Goal: Information Seeking & Learning: Compare options

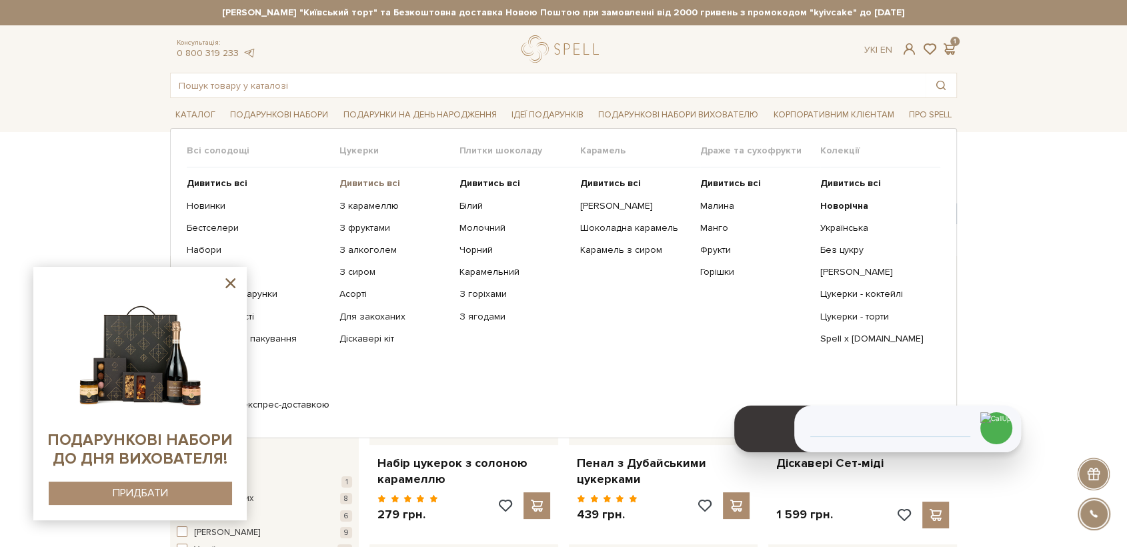
click at [339, 184] on b "Дивитись всі" at bounding box center [369, 182] width 61 height 11
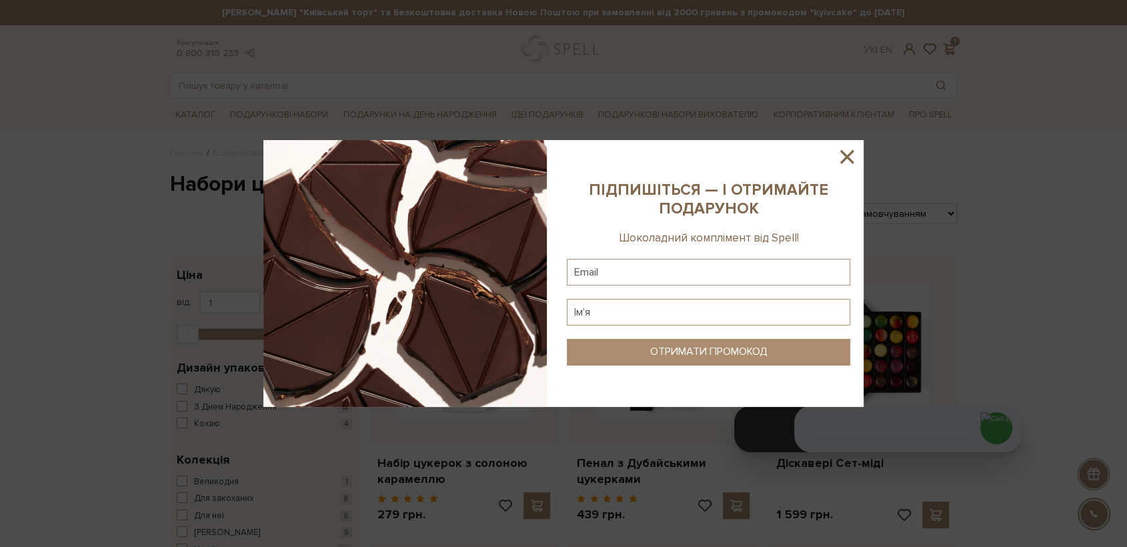
drag, startPoint x: 848, startPoint y: 158, endPoint x: 523, endPoint y: 14, distance: 355.7
click at [840, 155] on icon at bounding box center [846, 156] width 23 height 23
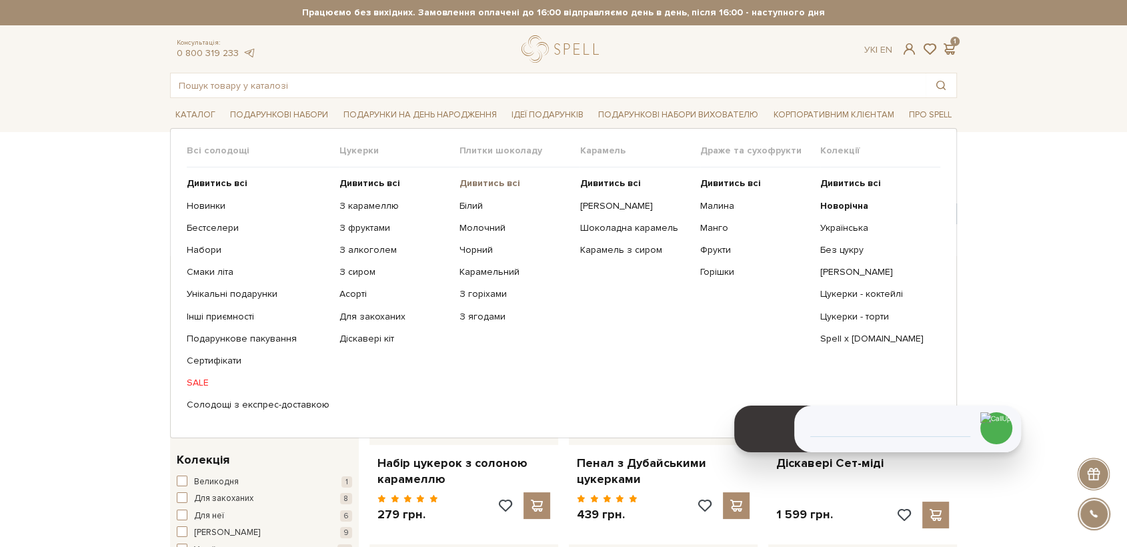
click at [500, 180] on b "Дивитись всі" at bounding box center [489, 182] width 61 height 11
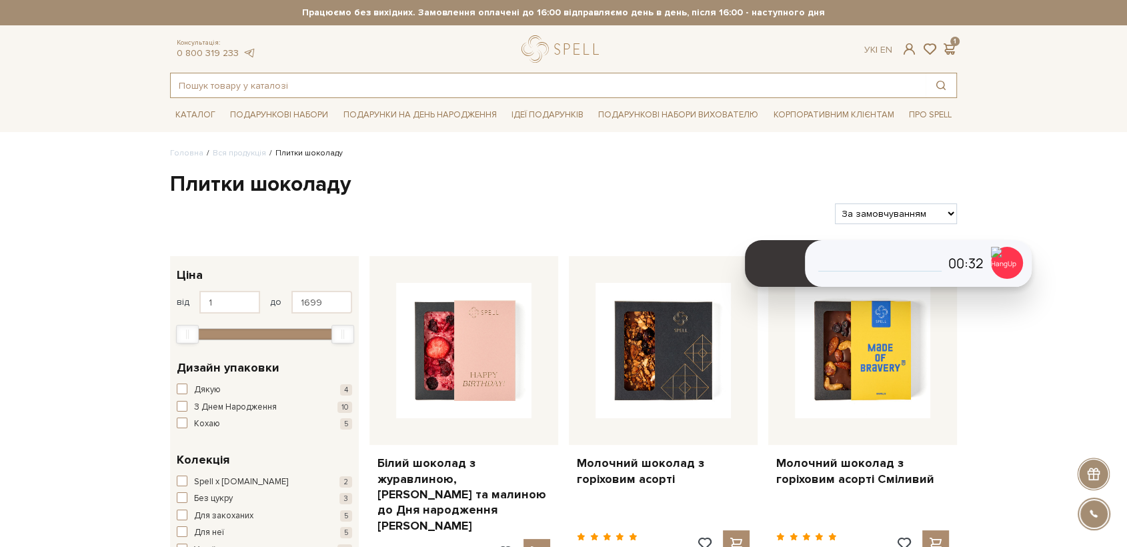
click at [246, 86] on input "text" at bounding box center [548, 85] width 755 height 24
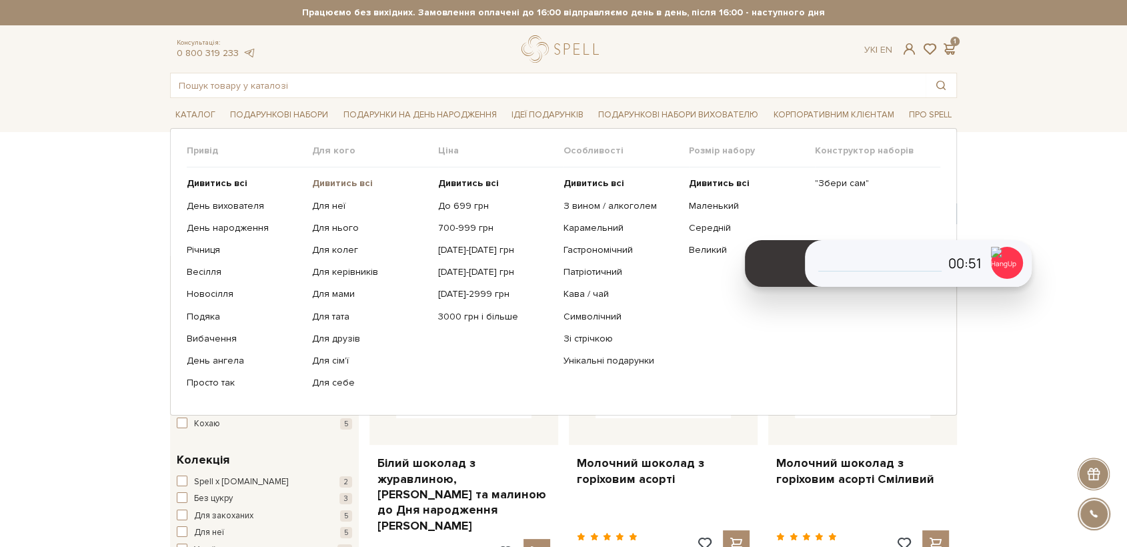
click at [357, 185] on b "Дивитись всі" at bounding box center [342, 182] width 61 height 11
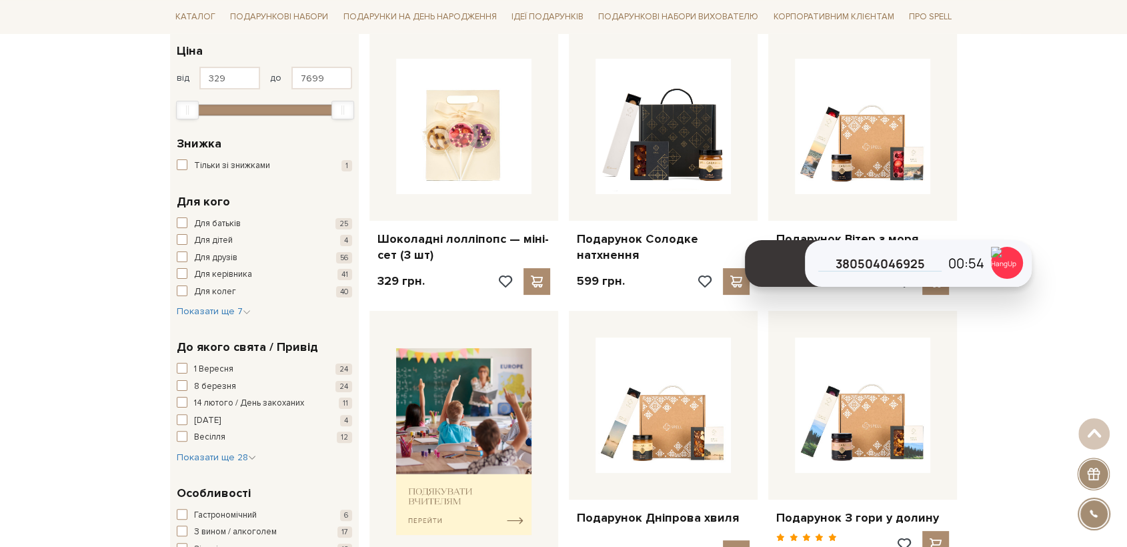
scroll to position [222, 0]
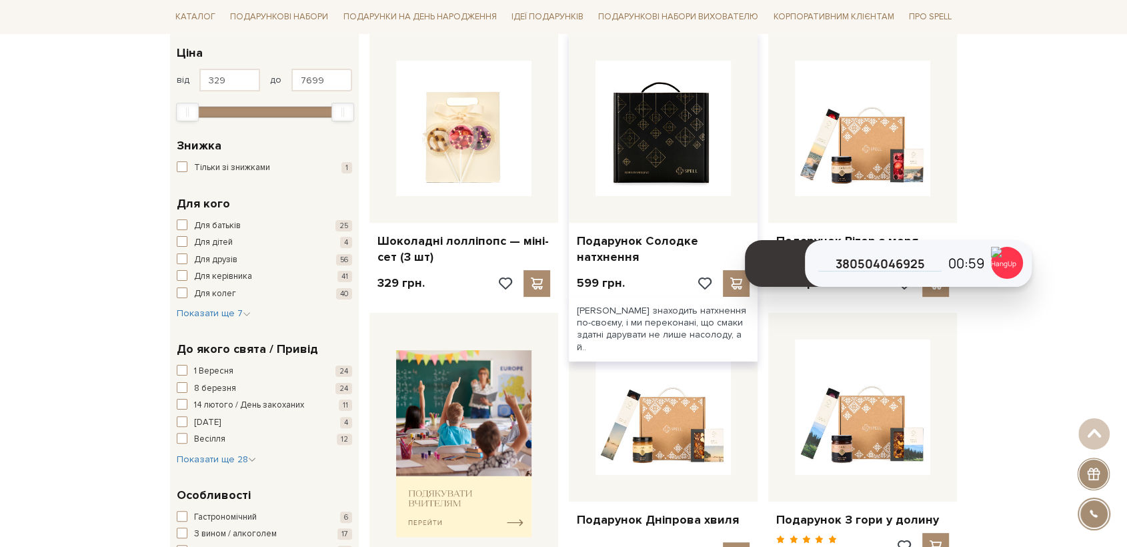
click at [674, 165] on img at bounding box center [662, 128] width 135 height 135
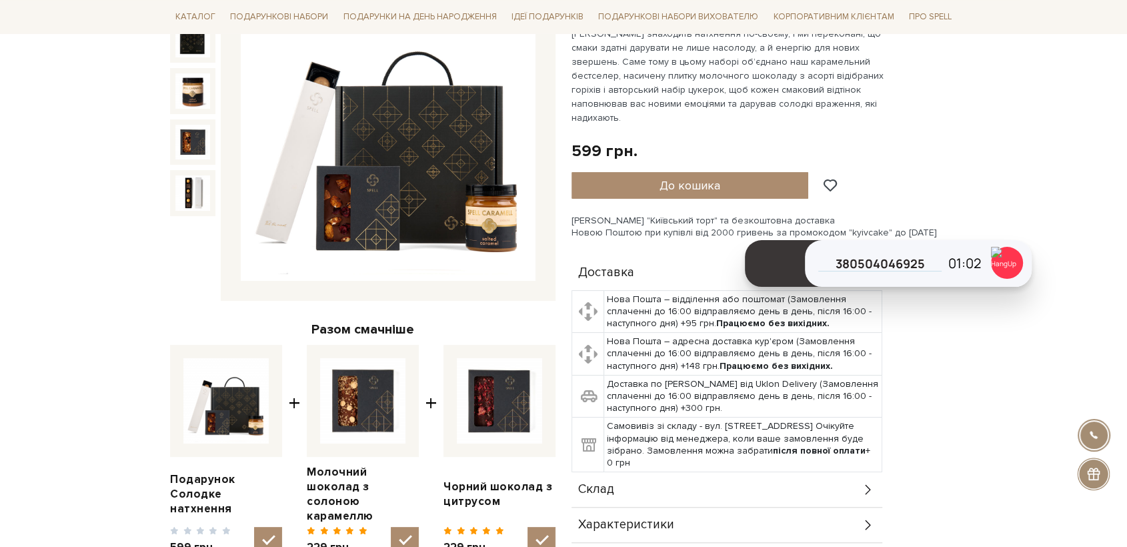
scroll to position [222, 0]
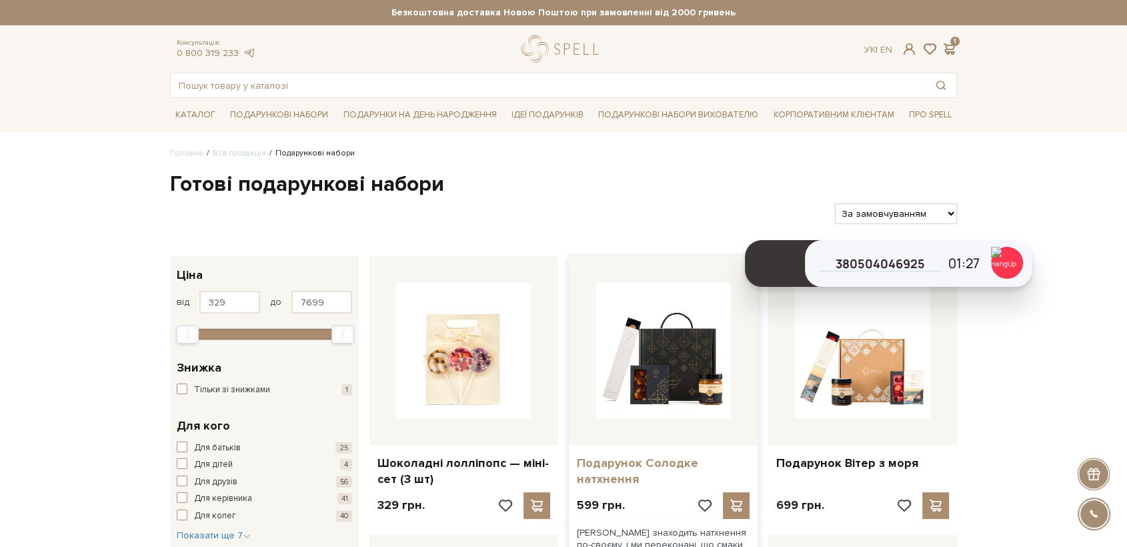
click at [614, 465] on link "Подарунок Солодке натхнення" at bounding box center [663, 470] width 173 height 31
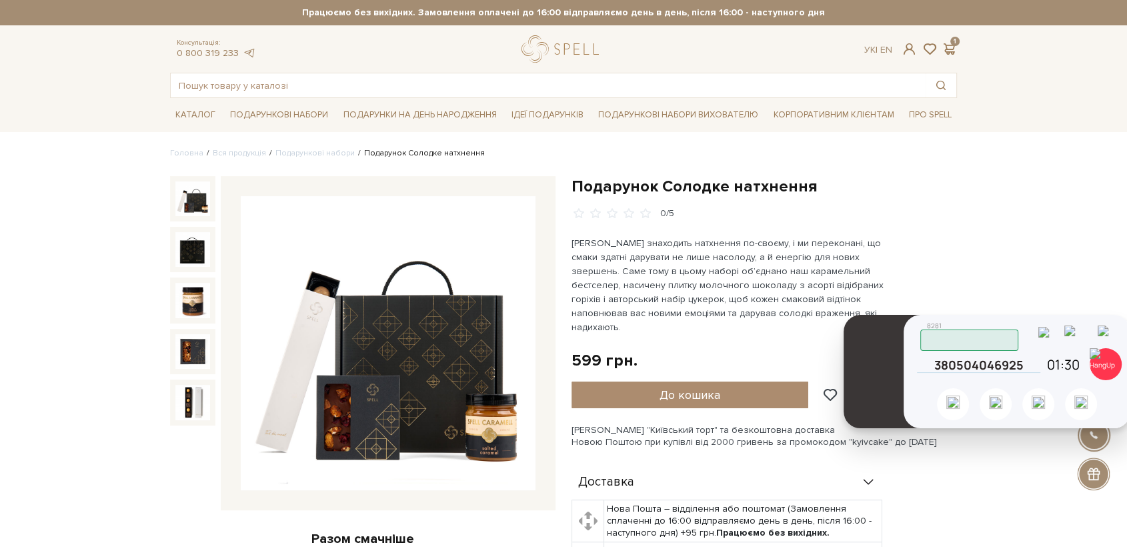
drag, startPoint x: 782, startPoint y: 241, endPoint x: 881, endPoint y: 343, distance: 141.4
click at [881, 343] on header at bounding box center [881, 371] width 77 height 113
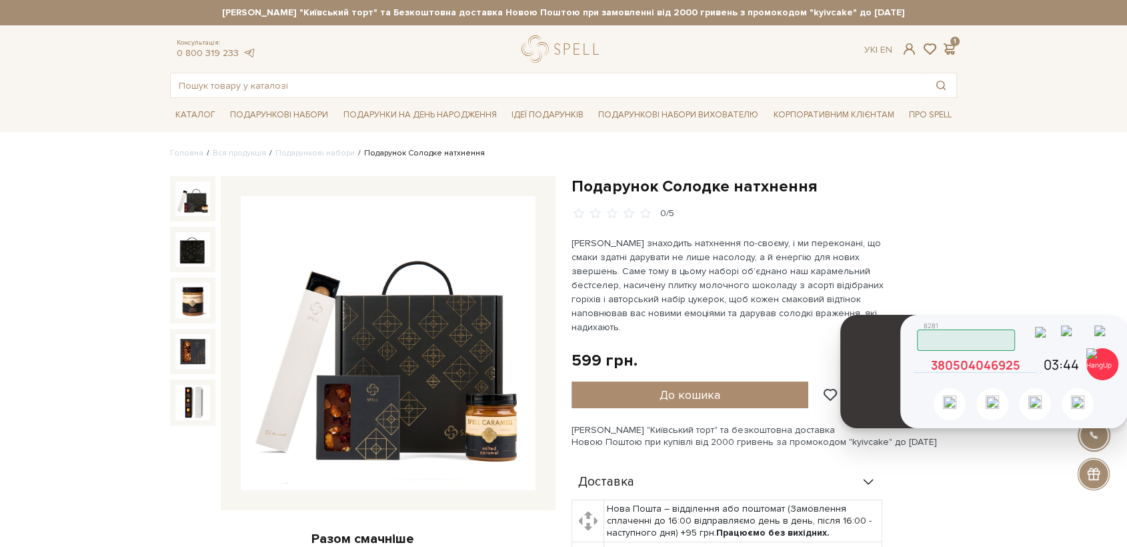
click at [1031, 369] on icon at bounding box center [1031, 365] width 12 height 12
drag, startPoint x: 1032, startPoint y: 367, endPoint x: 969, endPoint y: 399, distance: 70.4
click at [1032, 367] on icon at bounding box center [1031, 365] width 12 height 12
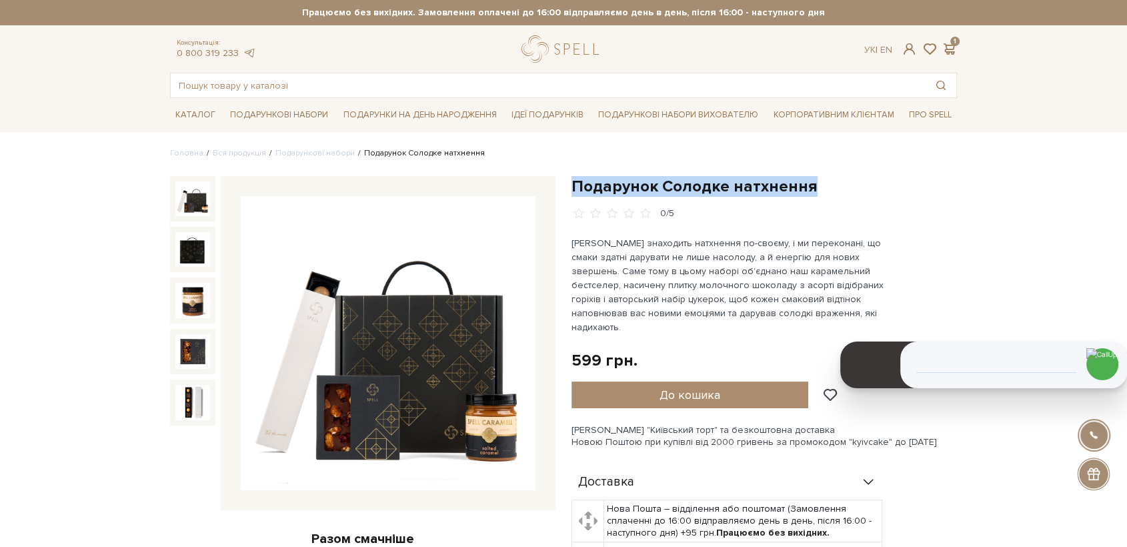
drag, startPoint x: 815, startPoint y: 185, endPoint x: 569, endPoint y: 189, distance: 246.0
click at [569, 189] on div "Подарунок Солодке натхнення 0/5 599 грн. Оплата частинами: До кошика" at bounding box center [763, 521] width 401 height 691
copy h1 "Подарунок Солодке натхнення"
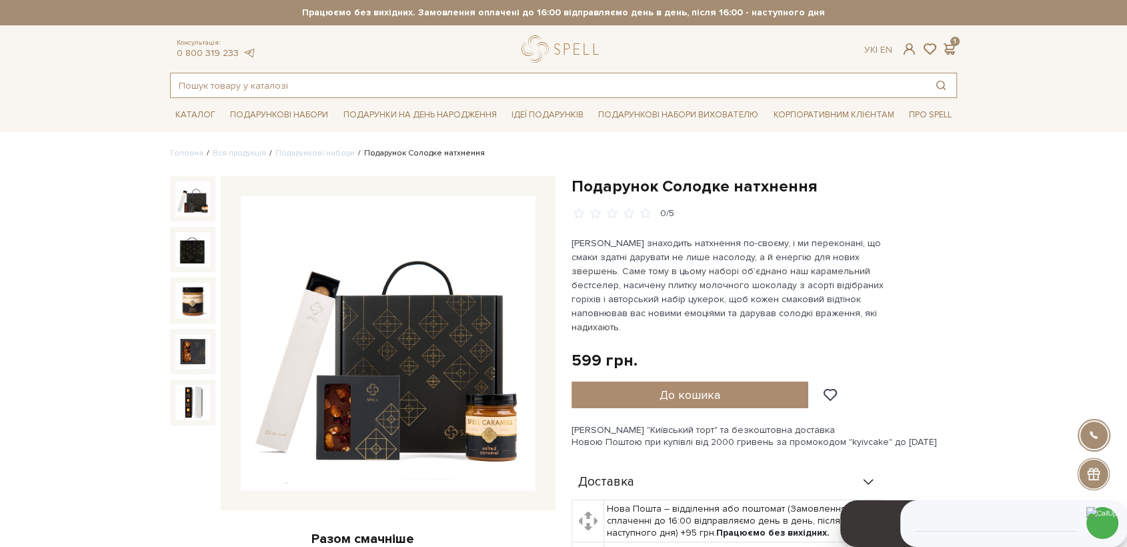
click at [396, 93] on input "text" at bounding box center [548, 85] width 755 height 24
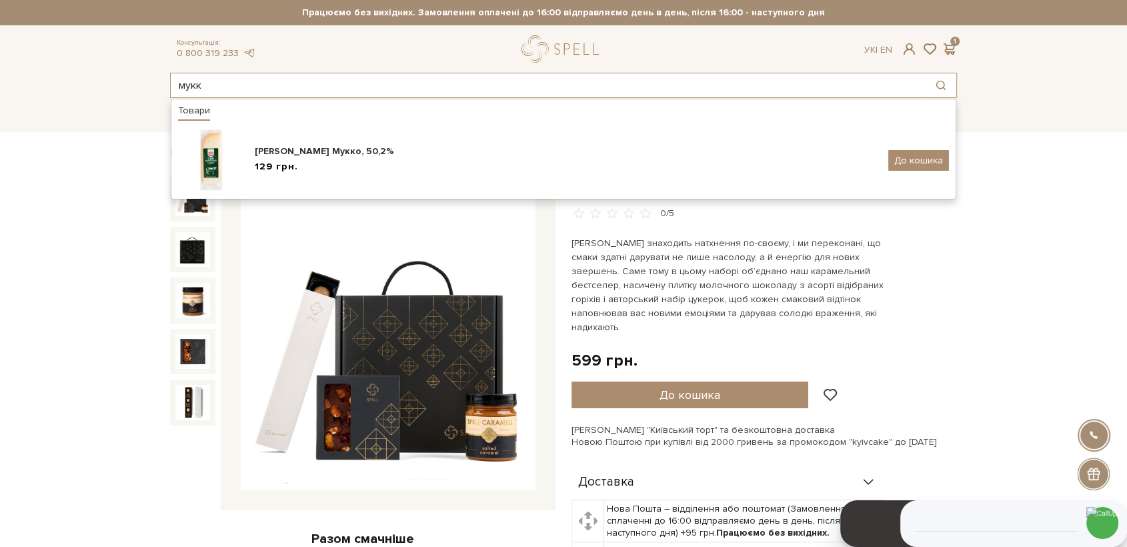
type input "мукк"
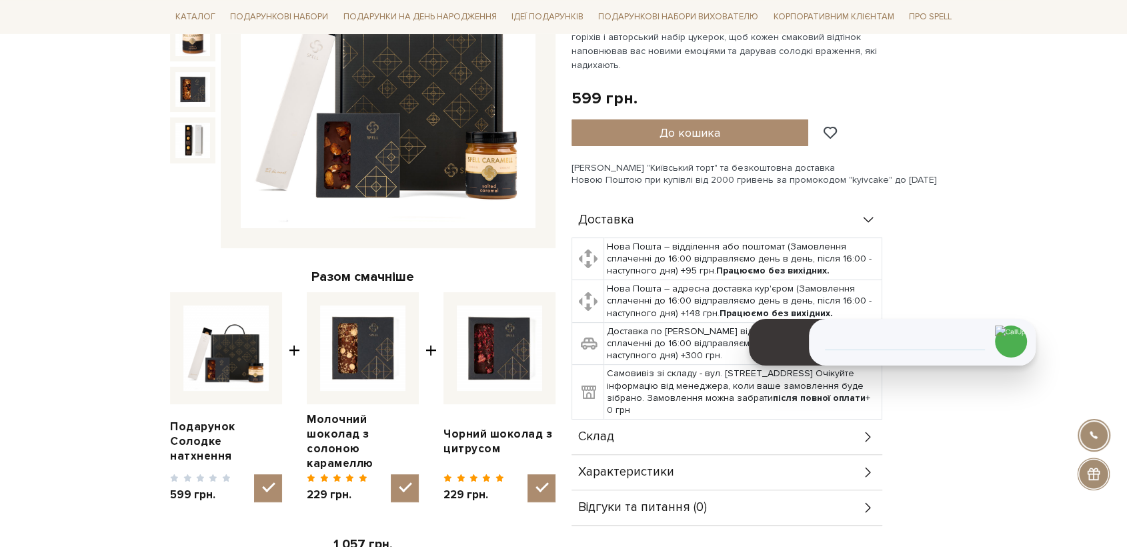
scroll to position [370, 0]
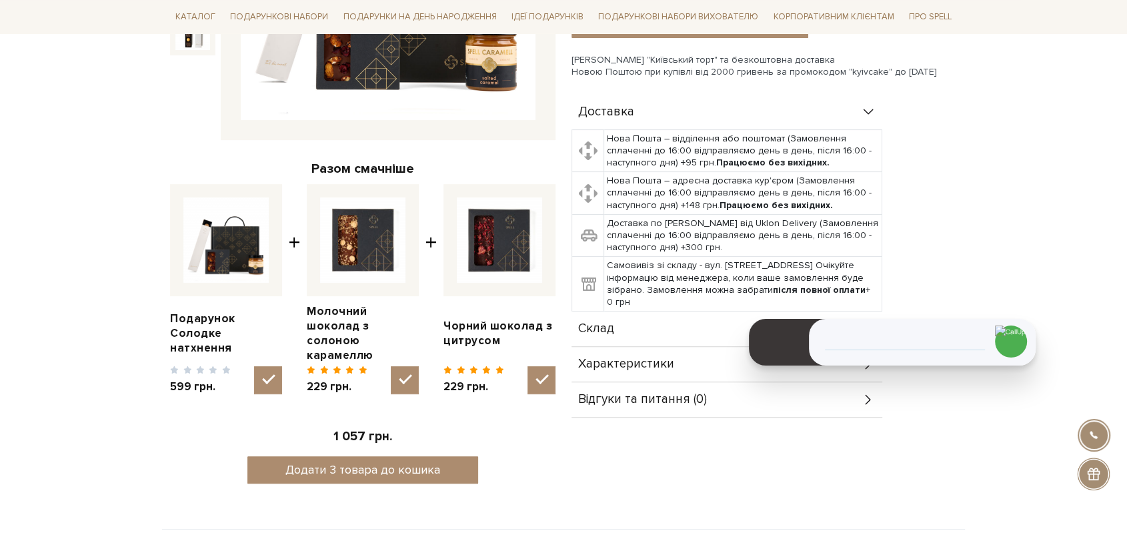
click at [635, 319] on div "Склад" at bounding box center [726, 328] width 311 height 35
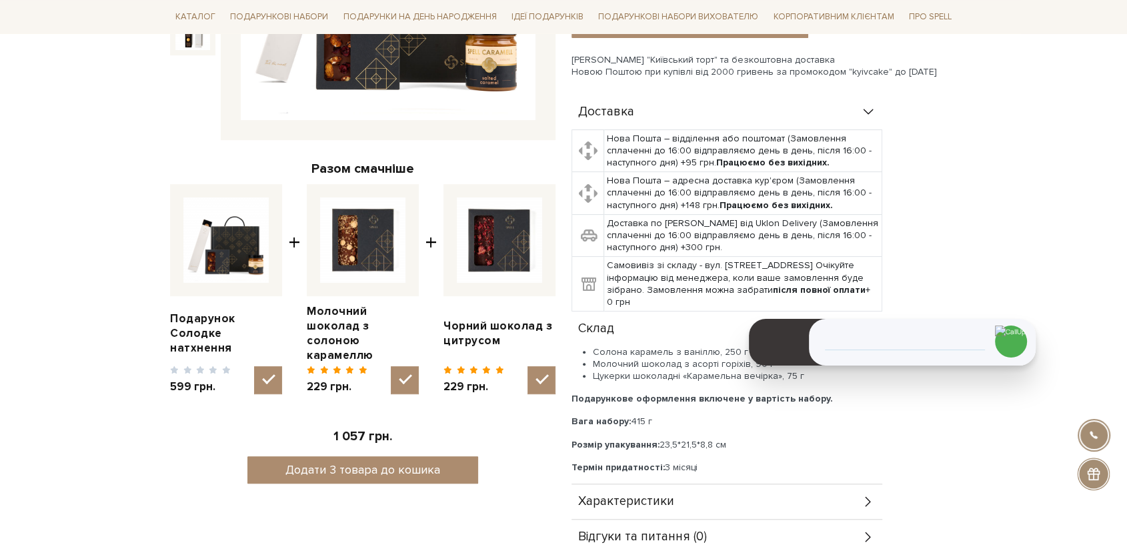
drag, startPoint x: 741, startPoint y: 427, endPoint x: 567, endPoint y: 427, distance: 174.6
click at [567, 427] on div "Подарунок Солодке натхнення 0/5 599 грн. Оплата частинами: До кошика" at bounding box center [763, 180] width 401 height 749
copy p "Розмір упакування: 23,5*21,5*8,8 см"
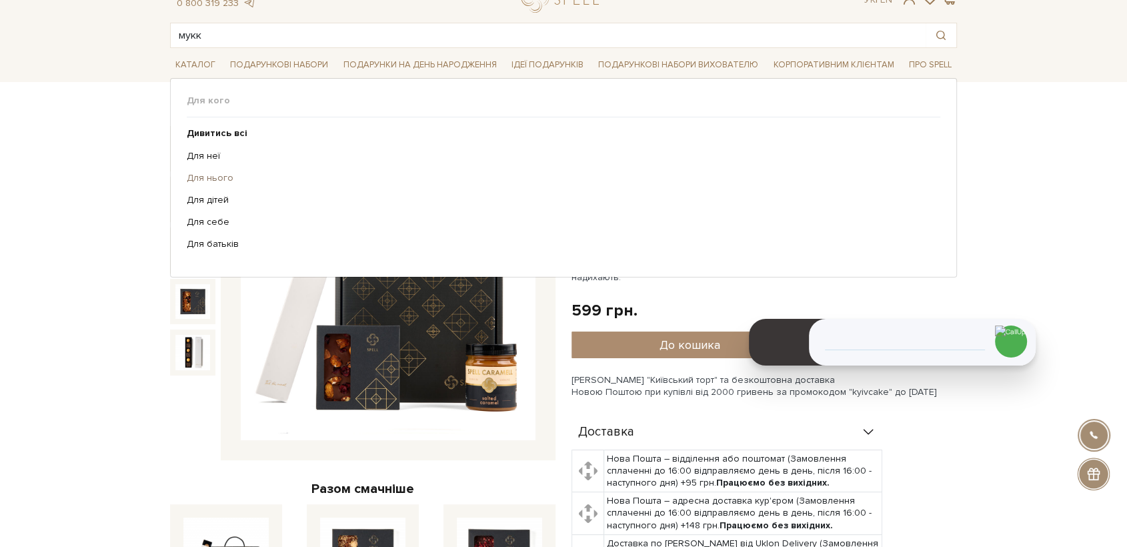
scroll to position [0, 0]
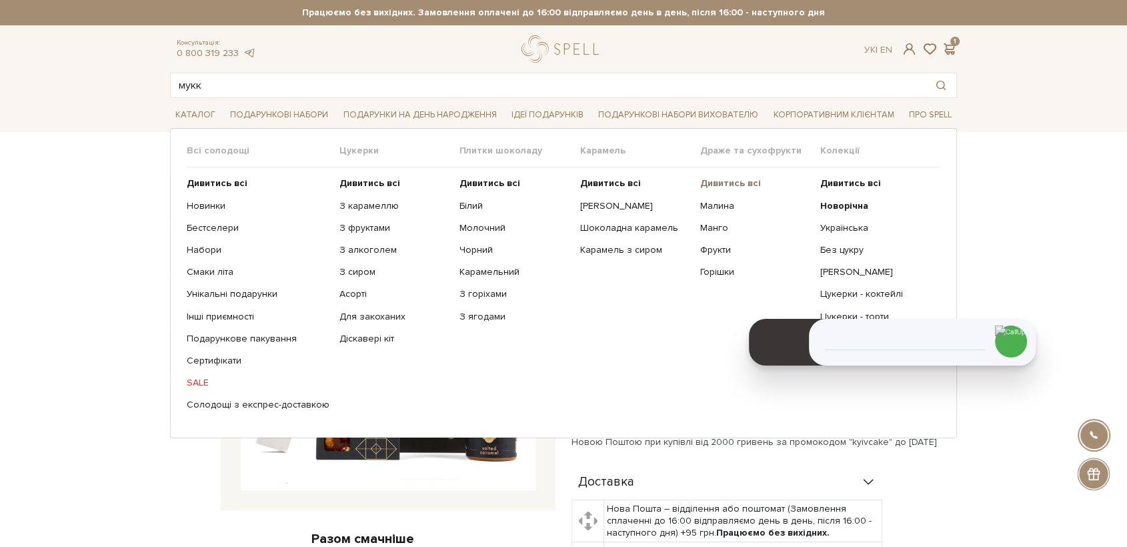
click at [744, 178] on b "Дивитись всі" at bounding box center [730, 182] width 61 height 11
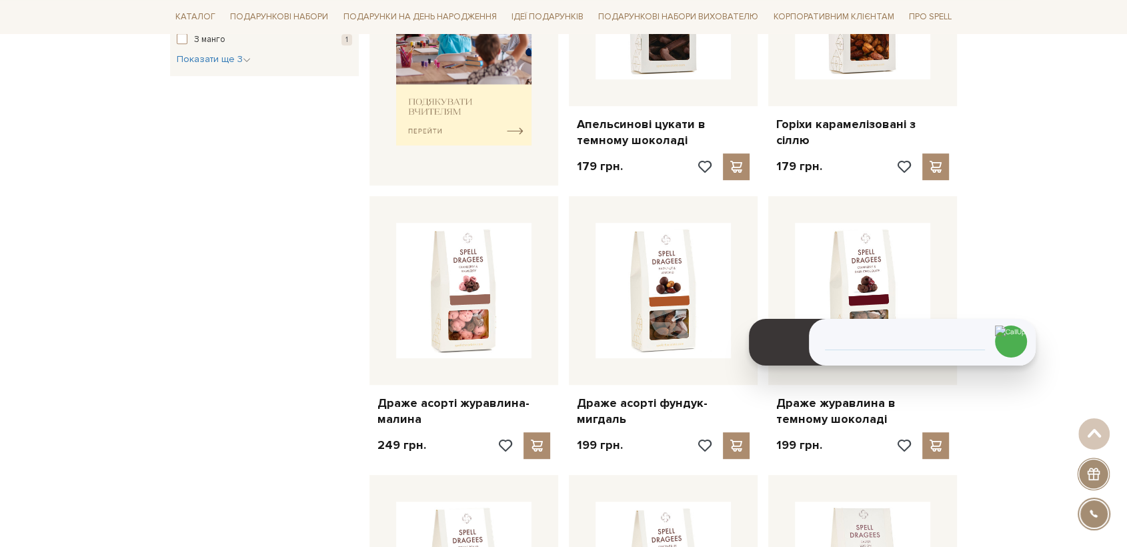
scroll to position [667, 0]
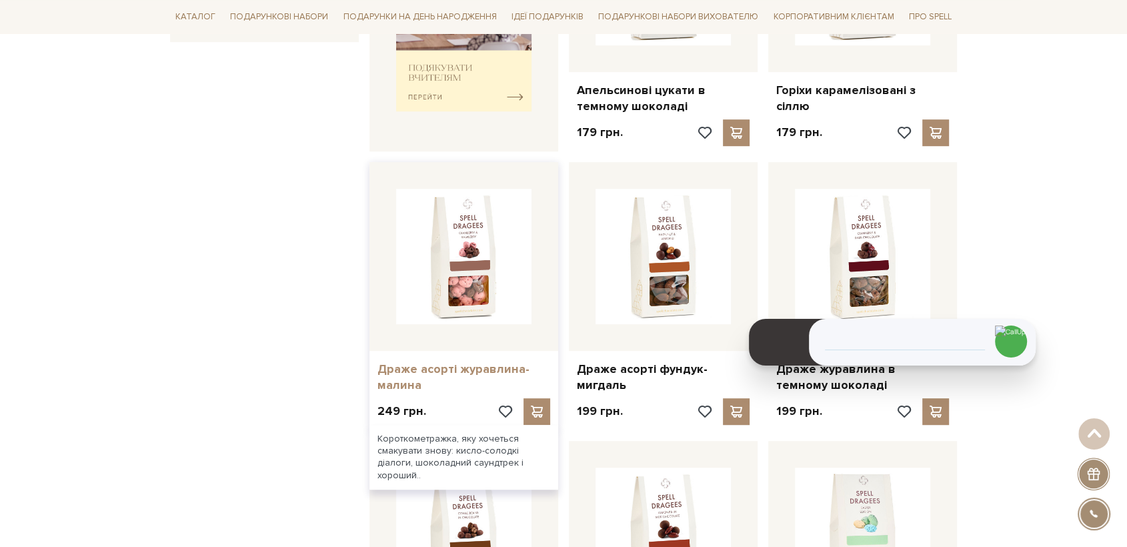
click at [488, 369] on link "Драже асорті журавлина-малина" at bounding box center [463, 376] width 173 height 31
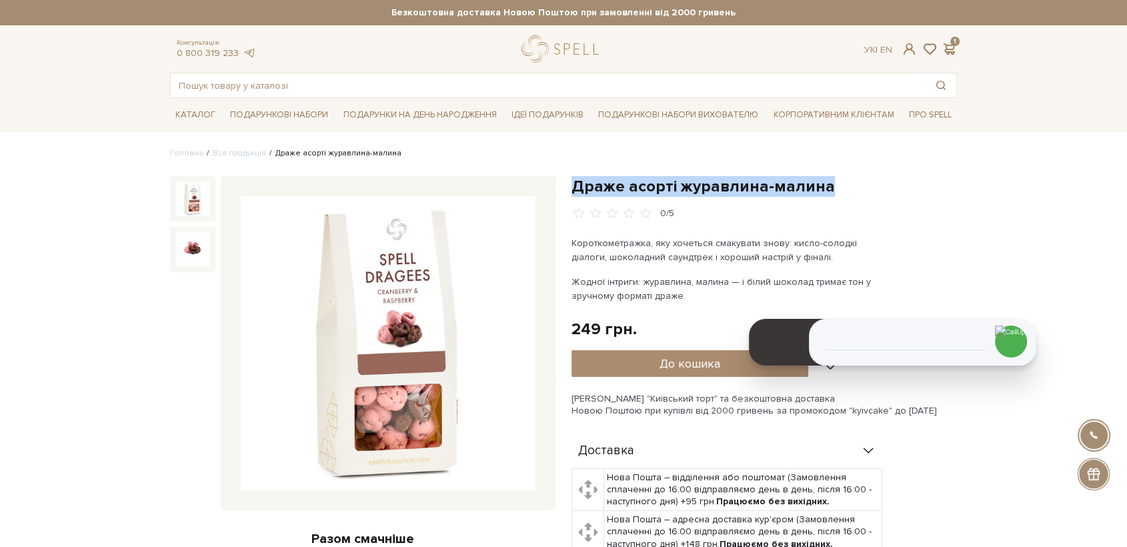
drag, startPoint x: 572, startPoint y: 188, endPoint x: 826, endPoint y: 191, distance: 254.0
click at [826, 191] on h1 "Драже асорті журавлина-малина" at bounding box center [763, 186] width 385 height 21
copy h1 "Драже асорті журавлина-малина"
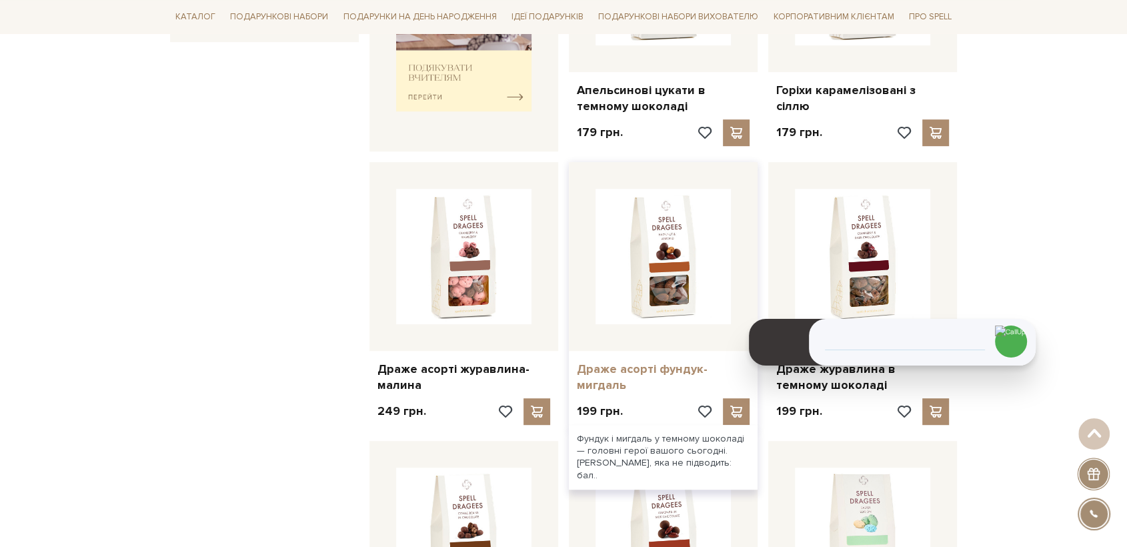
click at [705, 367] on link "Драже асорті фундук-мигдаль" at bounding box center [663, 376] width 173 height 31
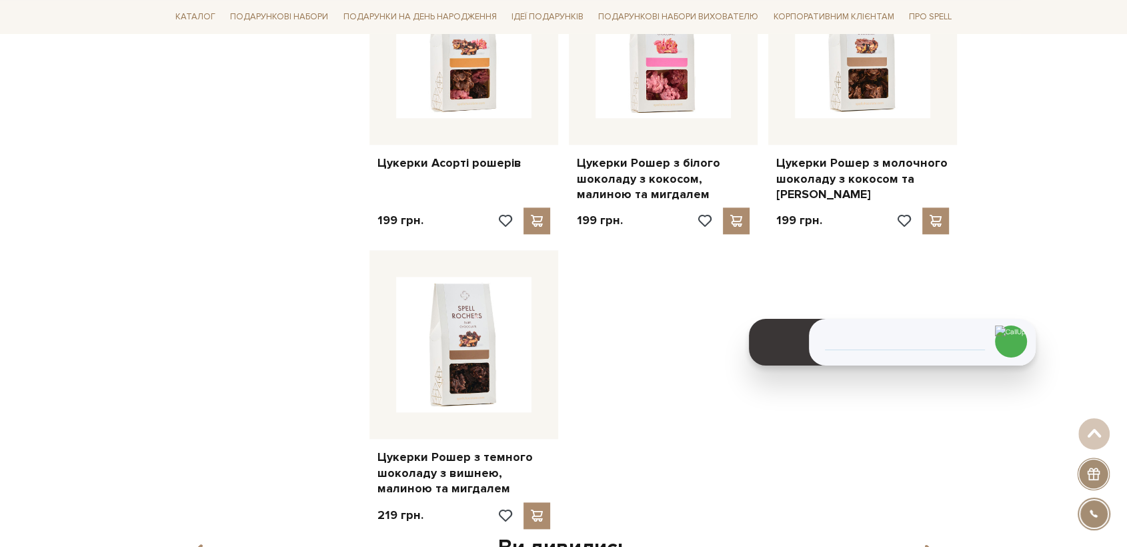
scroll to position [1481, 0]
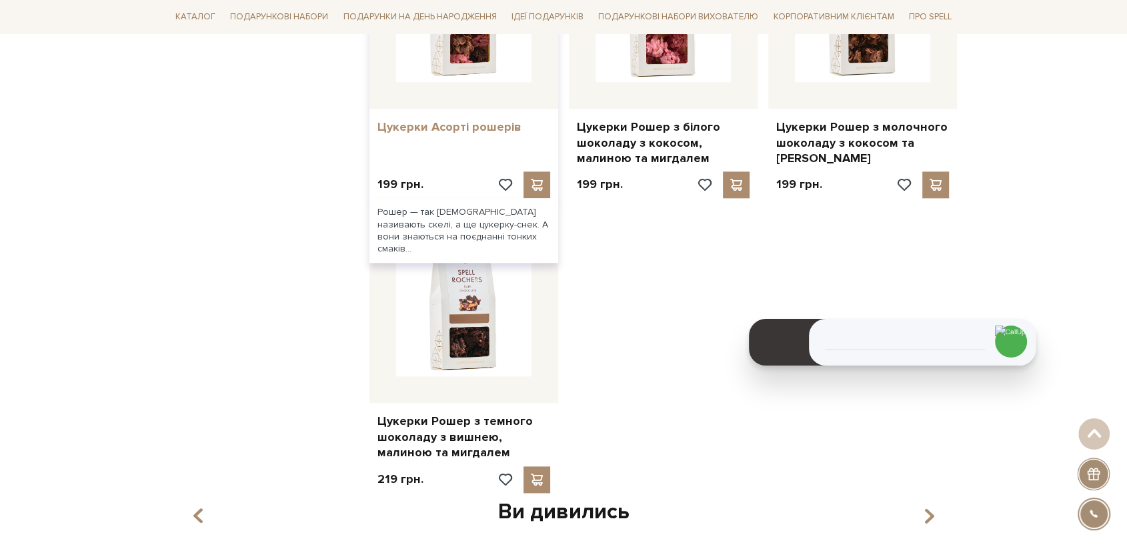
click at [480, 129] on link "Цукерки Асорті рошерів" at bounding box center [463, 126] width 173 height 15
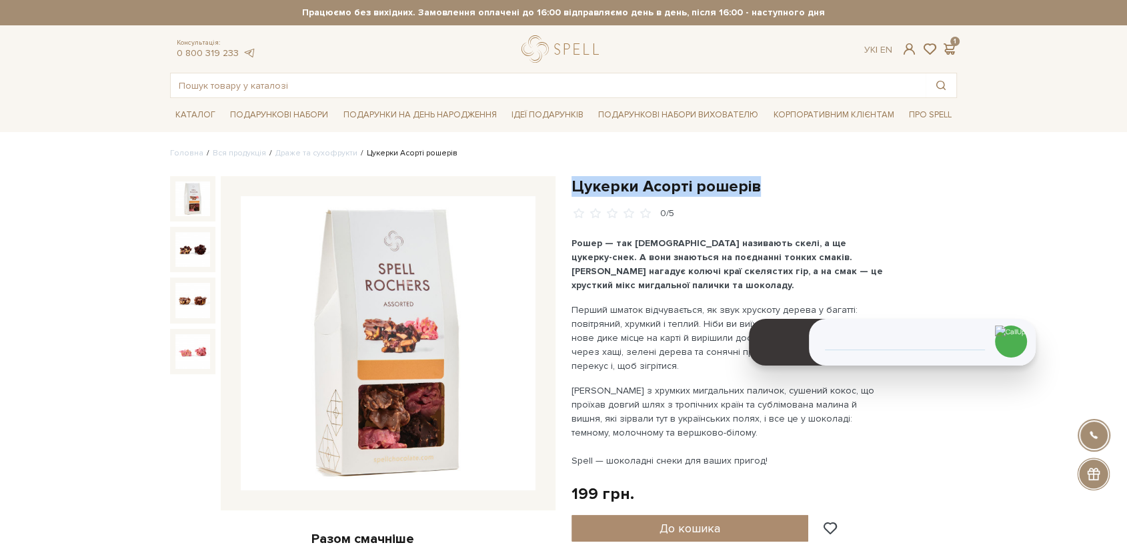
drag, startPoint x: 747, startPoint y: 187, endPoint x: 567, endPoint y: 182, distance: 179.4
click at [567, 182] on div "Цукерки Асорті рошерів 0/5 Рошер — так французи називають скелі, а ще цукерку-с…" at bounding box center [763, 548] width 401 height 745
copy h1 "Цукерки Асорті рошерів"
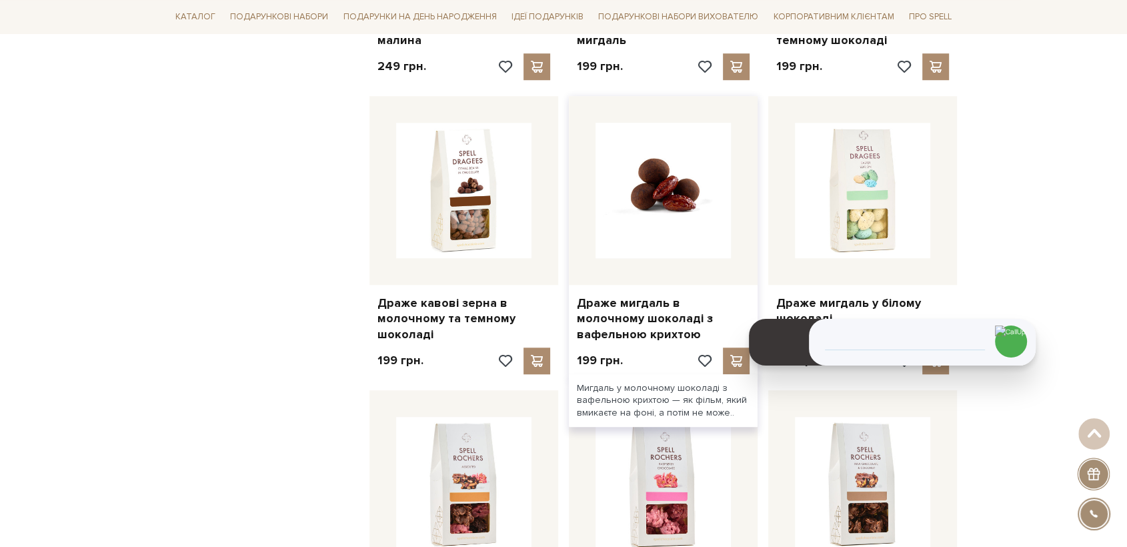
scroll to position [1037, 0]
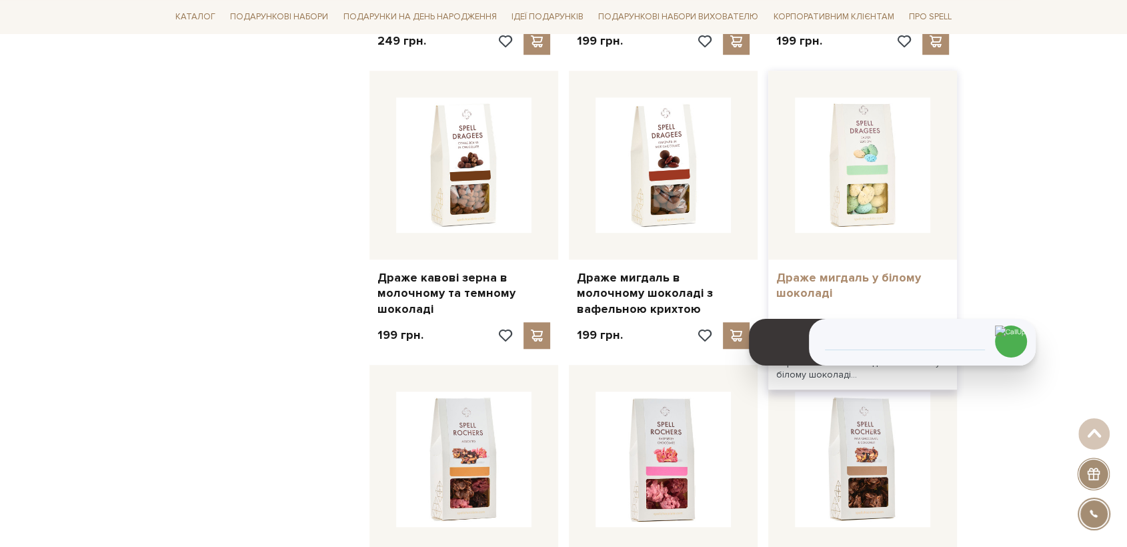
click at [846, 280] on link "Драже мигдаль у білому шоколаді" at bounding box center [862, 285] width 173 height 31
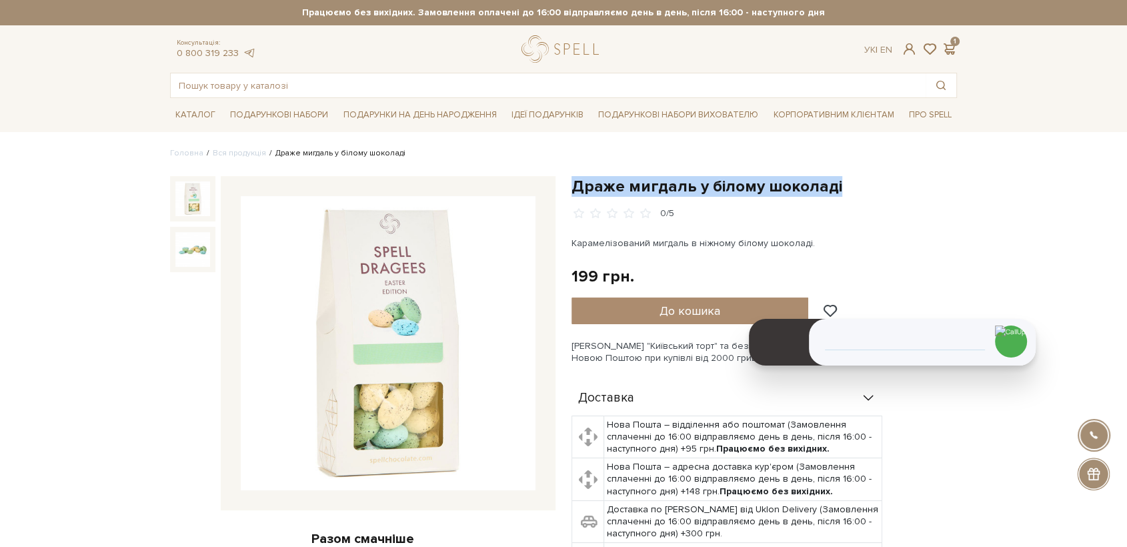
drag, startPoint x: 597, startPoint y: 199, endPoint x: 819, endPoint y: 192, distance: 222.1
click at [837, 183] on h1 "Драже мигдаль у білому шоколаді" at bounding box center [763, 186] width 385 height 21
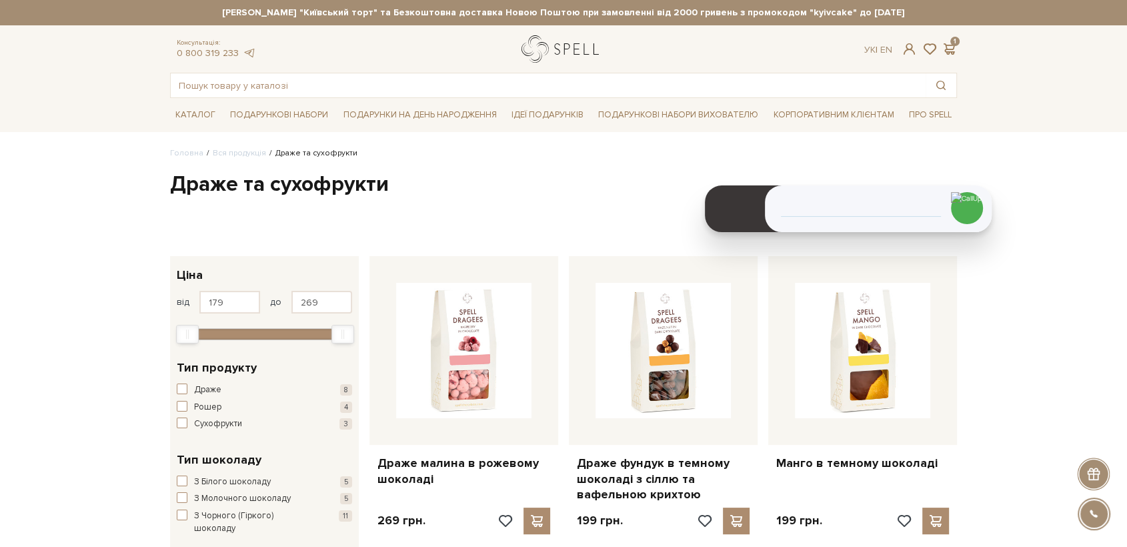
click at [547, 49] on link "logo" at bounding box center [562, 48] width 83 height 27
